Goal: Task Accomplishment & Management: Manage account settings

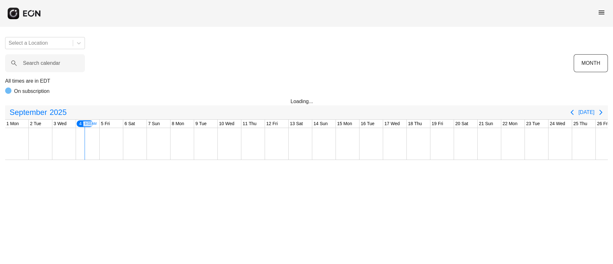
scroll to position [0, 71]
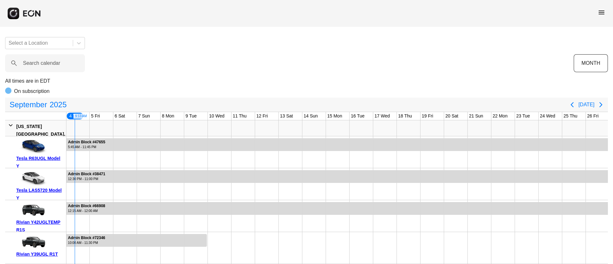
click at [601, 14] on span "menu" at bounding box center [602, 13] width 8 height 8
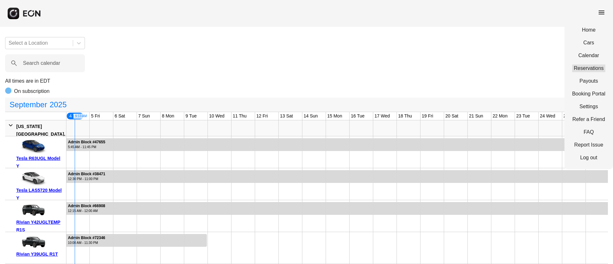
click at [585, 65] on link "Reservations" at bounding box center [588, 69] width 33 height 8
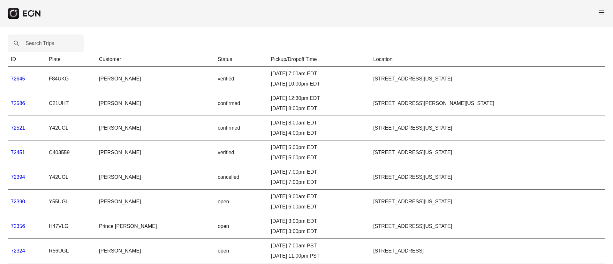
click at [32, 42] on label "Search Trips" at bounding box center [40, 44] width 29 height 8
click at [32, 42] on Trips "Search Trips" at bounding box center [46, 43] width 76 height 18
paste Trips "*****"
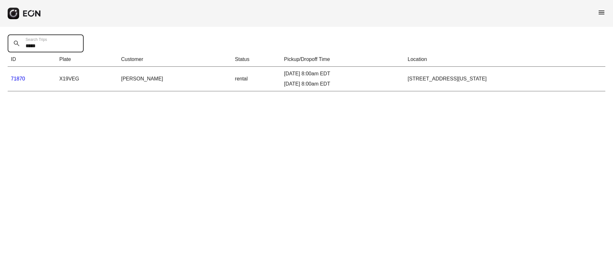
type Trips "*****"
click at [16, 76] on link "71870" at bounding box center [18, 78] width 14 height 5
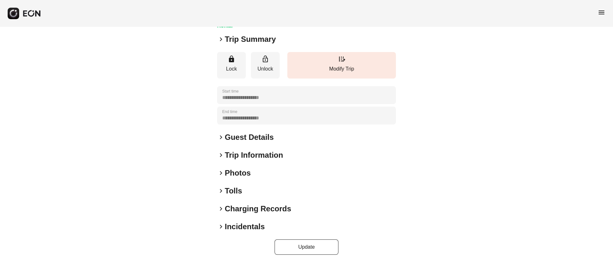
click at [262, 172] on div "keyboard_arrow_right Photos" at bounding box center [306, 173] width 179 height 10
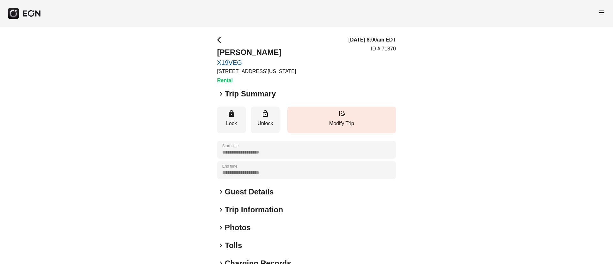
click at [600, 10] on span "menu" at bounding box center [602, 13] width 8 height 8
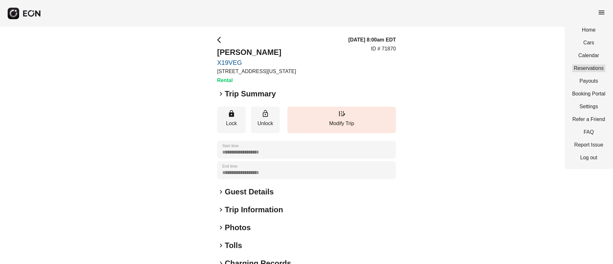
click at [580, 70] on link "Reservations" at bounding box center [588, 69] width 33 height 8
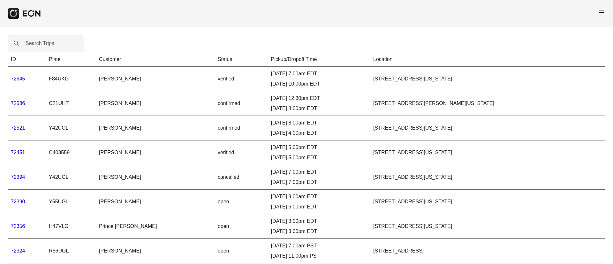
click at [38, 42] on label "Search Trips" at bounding box center [40, 44] width 29 height 8
click at [38, 42] on Trips "Search Trips" at bounding box center [46, 43] width 76 height 18
paste Trips "******"
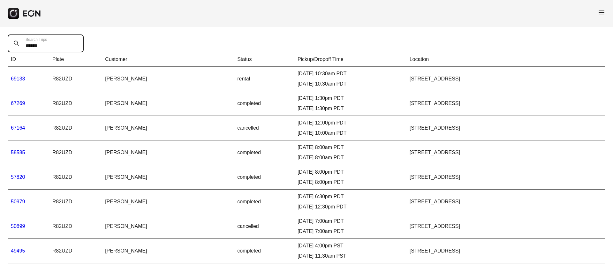
drag, startPoint x: 64, startPoint y: 49, endPoint x: 0, endPoint y: 64, distance: 65.5
paste Trips "text"
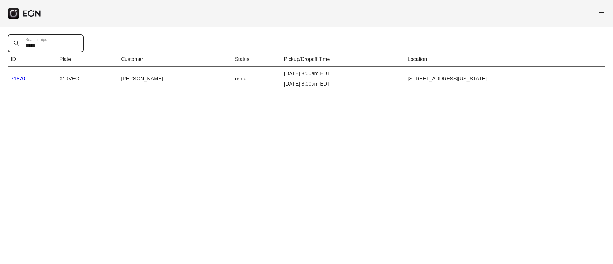
type Trips "*****"
click at [21, 78] on link "71870" at bounding box center [18, 78] width 14 height 5
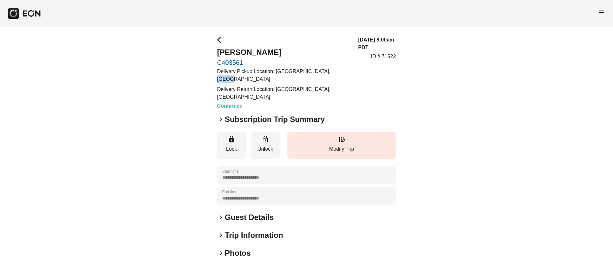
drag, startPoint x: 317, startPoint y: 72, endPoint x: 331, endPoint y: 73, distance: 14.7
click at [331, 73] on p "Delivery Pickup Location: [GEOGRAPHIC_DATA], [GEOGRAPHIC_DATA]" at bounding box center [283, 75] width 133 height 15
copy p "91350,"
click at [385, 99] on div "09/04/25, 8:00am PDT ID # 71522" at bounding box center [377, 73] width 38 height 74
click at [276, 217] on div "keyboard_arrow_right Guest Details" at bounding box center [306, 217] width 179 height 10
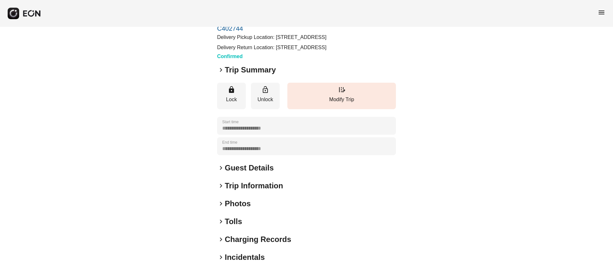
scroll to position [48, 0]
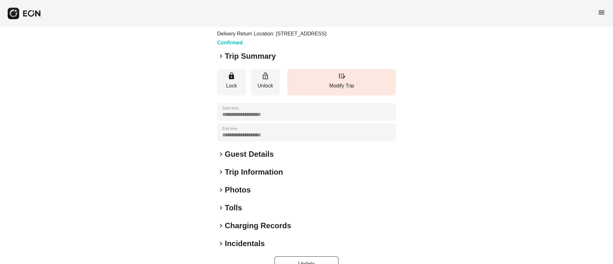
click at [274, 159] on div "keyboard_arrow_right Guest Details" at bounding box center [306, 154] width 179 height 10
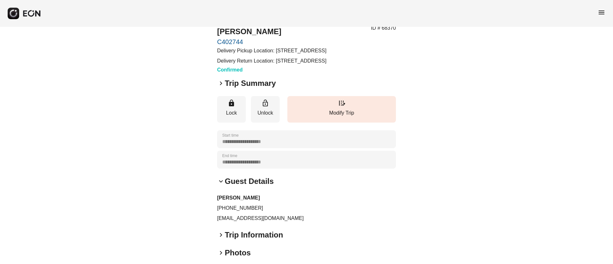
scroll to position [0, 0]
